Goal: Task Accomplishment & Management: Use online tool/utility

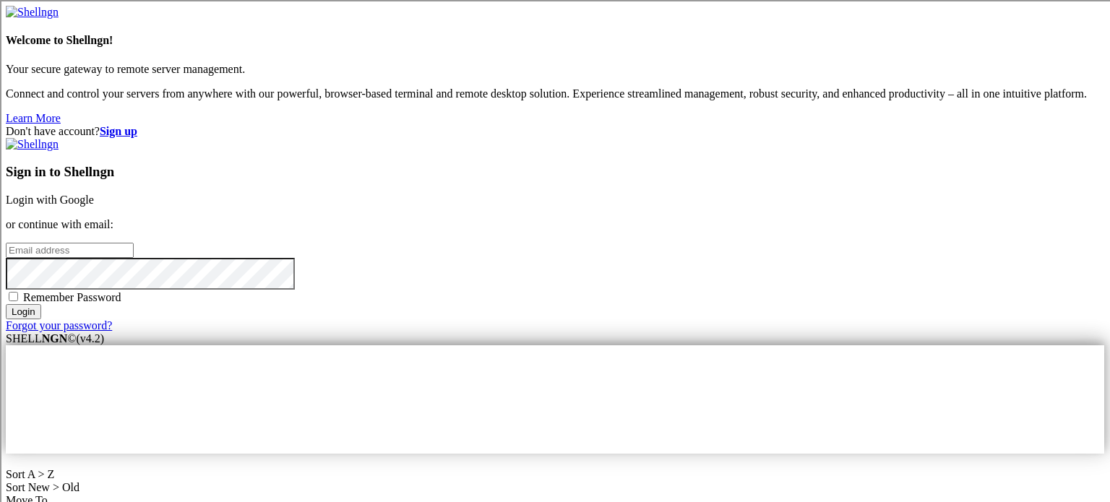
type input "[PERSON_NAME]"
click at [94, 194] on link "Login with Google" at bounding box center [50, 200] width 88 height 12
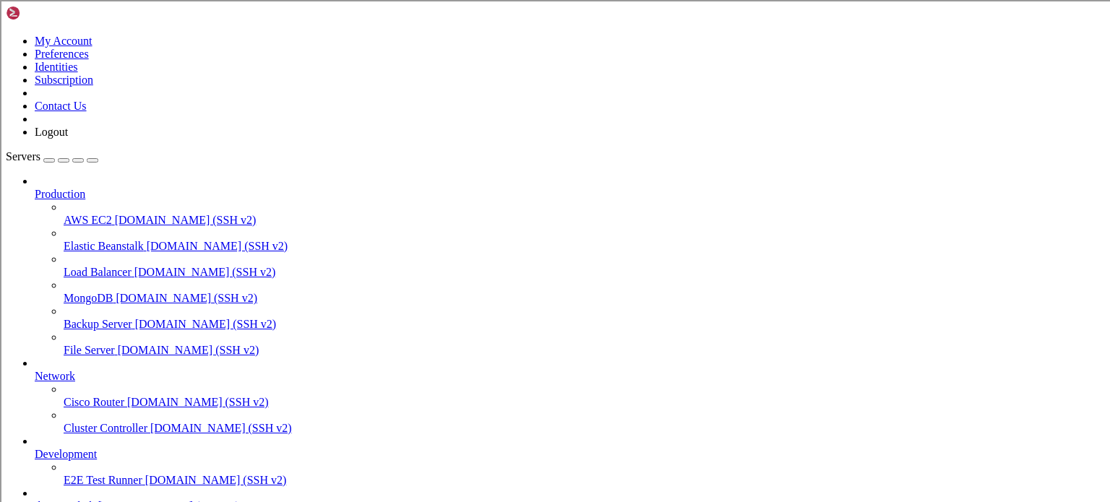
scroll to position [80, 0]
click at [95, 500] on link "the main hub [DOMAIN_NAME] (SSH v2)" at bounding box center [570, 506] width 1070 height 13
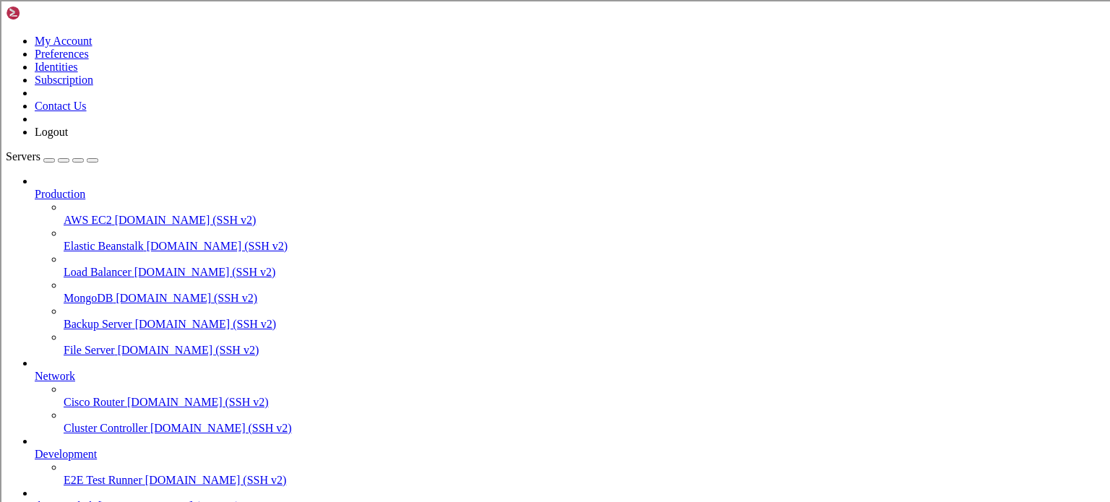
click at [95, 500] on span "the main hub" at bounding box center [65, 506] width 61 height 12
